Goal: Navigation & Orientation: Find specific page/section

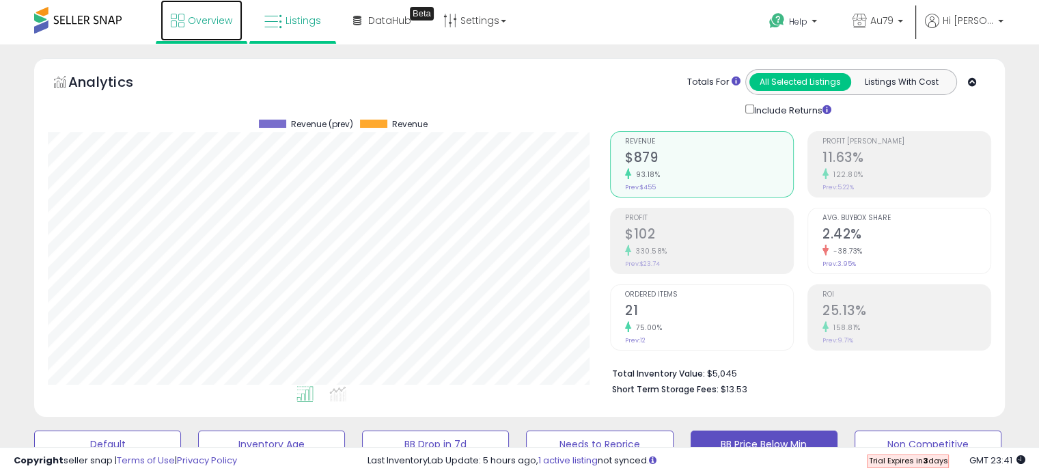
click at [205, 17] on span "Overview" at bounding box center [210, 21] width 44 height 14
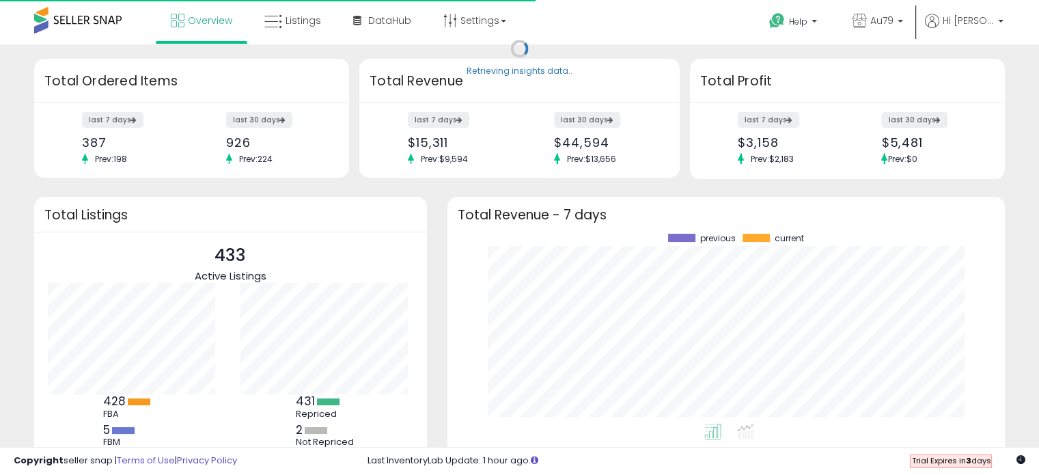
scroll to position [189, 530]
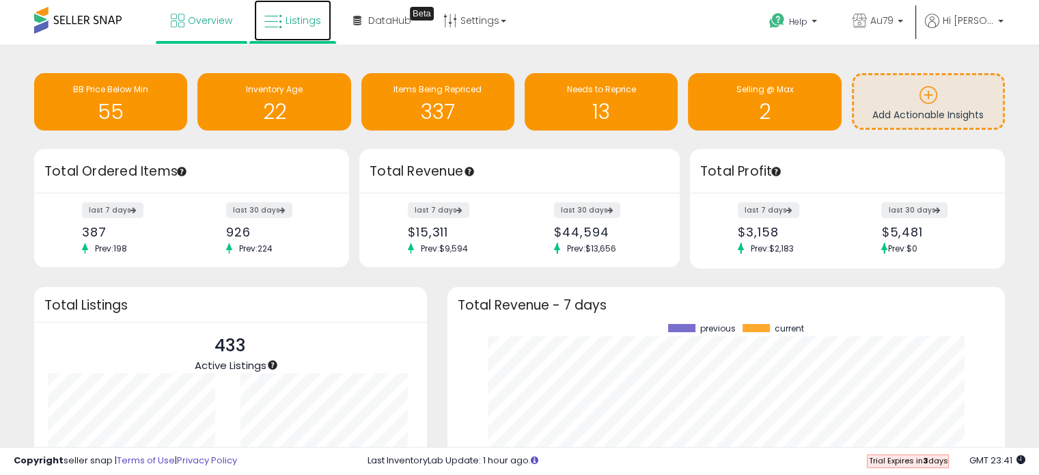
click at [287, 21] on span "Listings" at bounding box center [304, 21] width 36 height 14
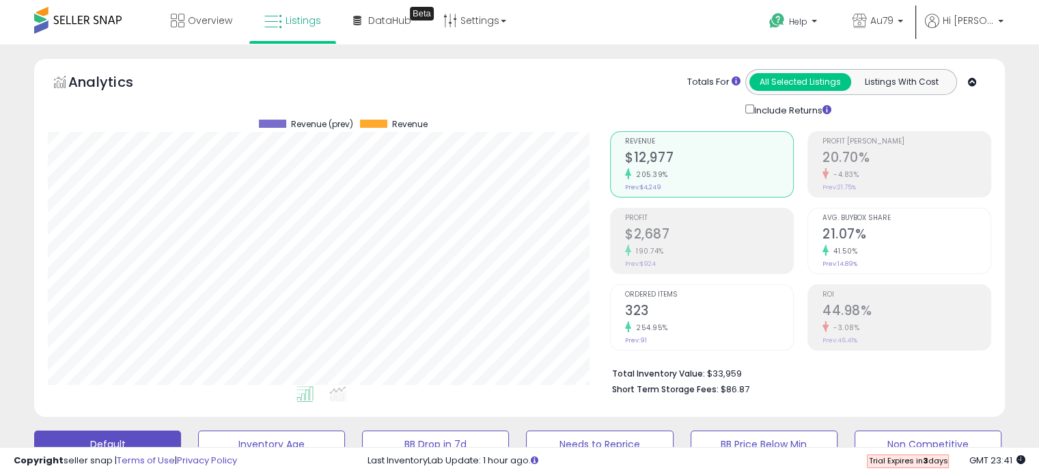
scroll to position [279, 562]
click at [194, 12] on link "Overview" at bounding box center [202, 20] width 82 height 41
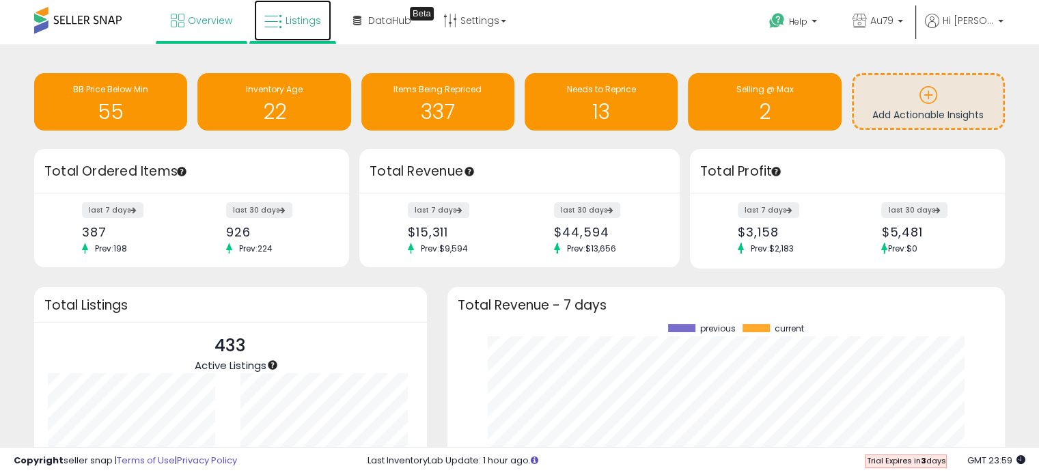
click at [291, 21] on span "Listings" at bounding box center [304, 21] width 36 height 14
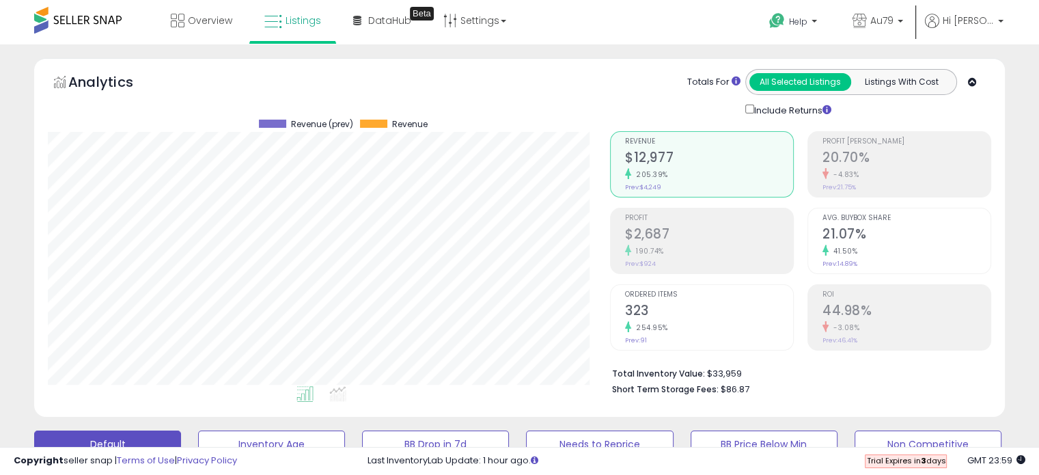
scroll to position [279, 562]
